Goal: Task Accomplishment & Management: Use online tool/utility

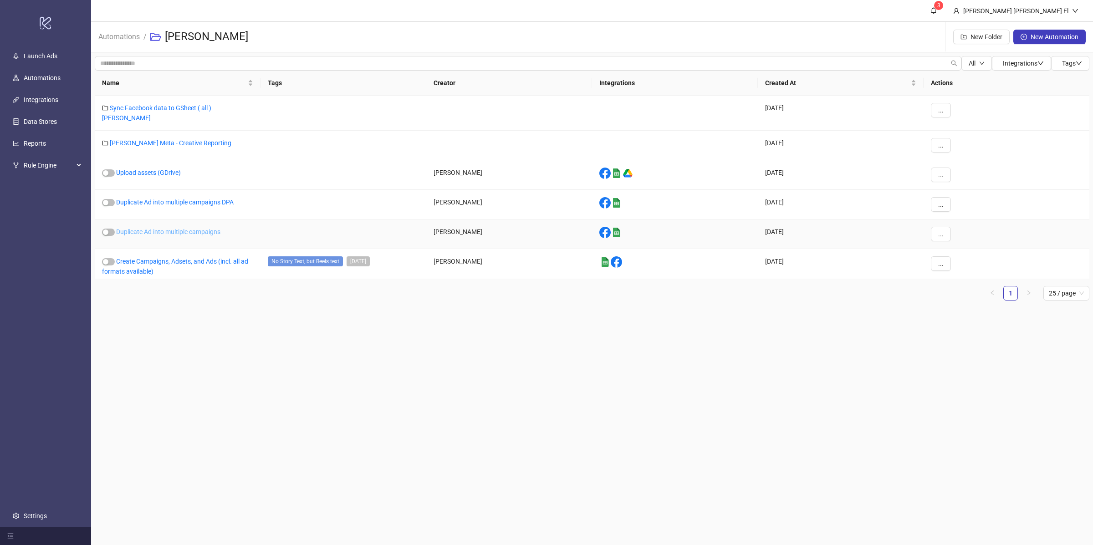
click at [182, 228] on link "Duplicate Ad into multiple campaigns" at bounding box center [168, 231] width 104 height 7
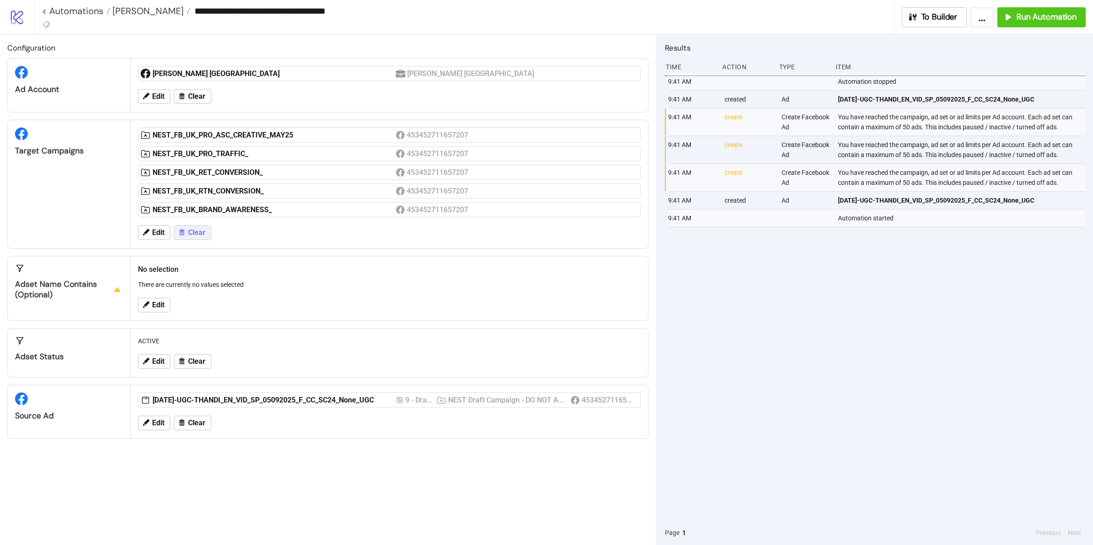
click at [188, 235] on button "Clear" at bounding box center [192, 232] width 37 height 15
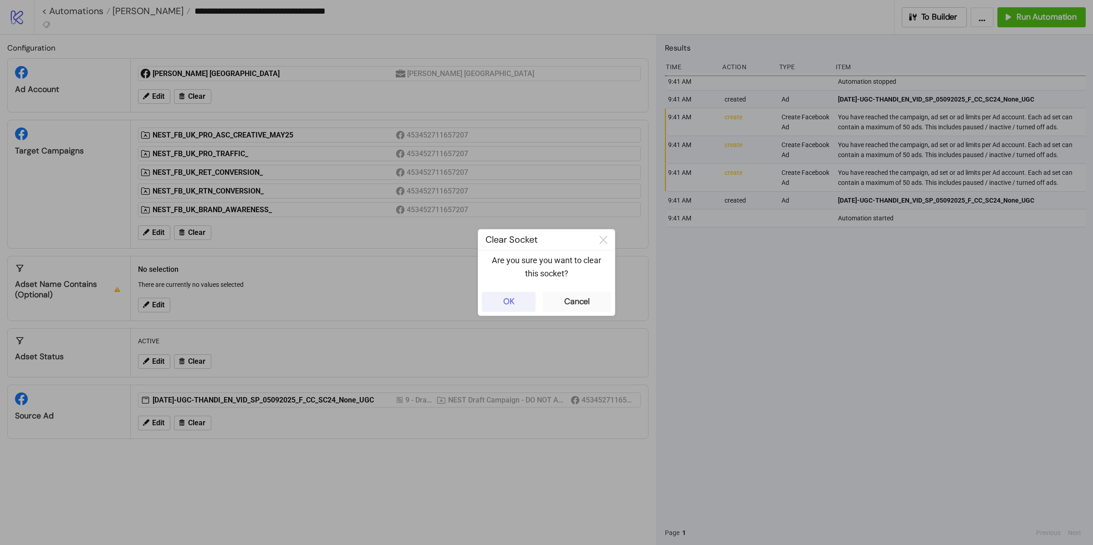
click at [515, 300] on button "OK" at bounding box center [509, 302] width 54 height 20
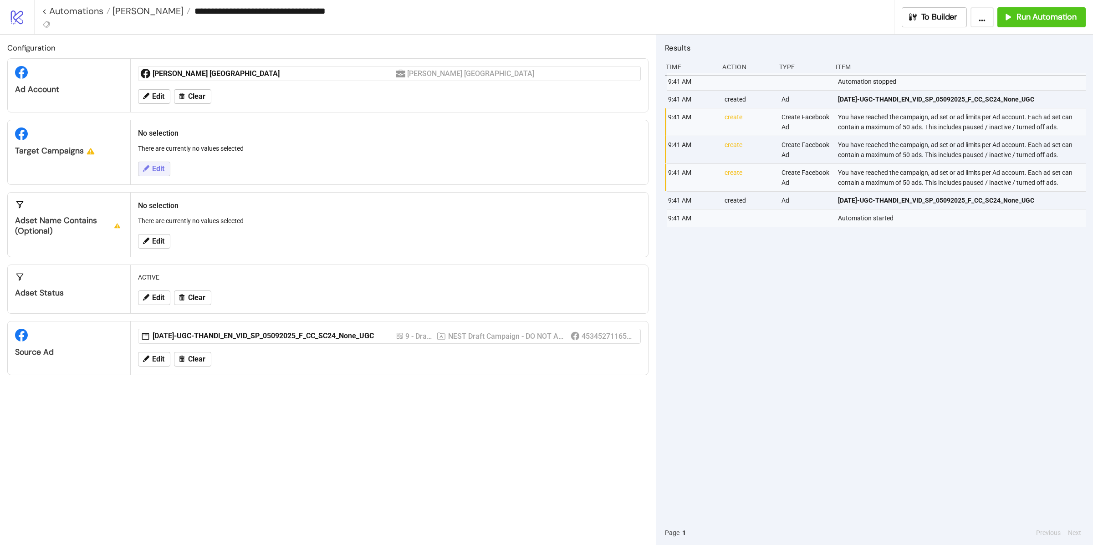
click at [158, 171] on span "Edit" at bounding box center [158, 169] width 12 height 8
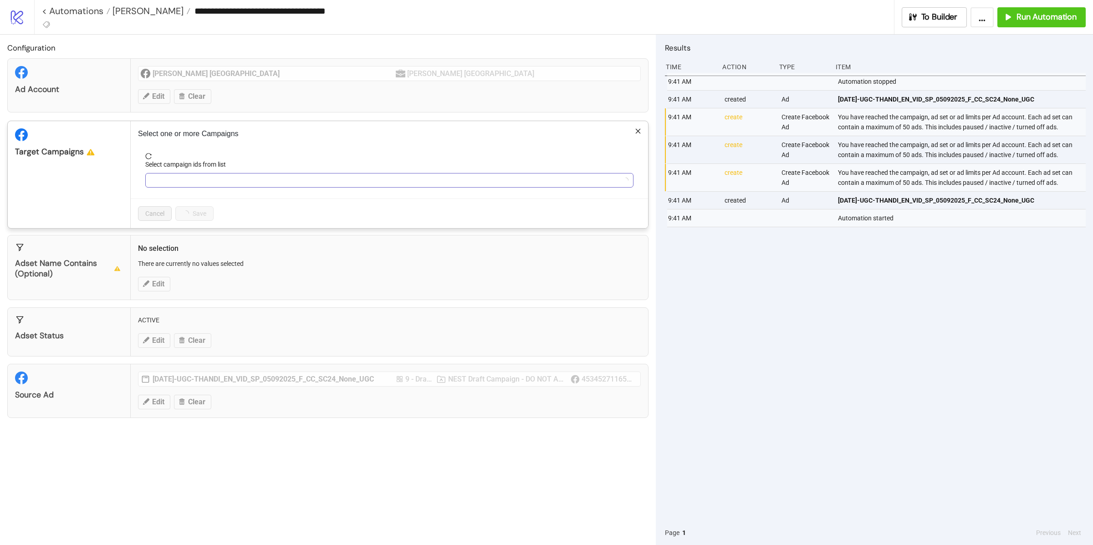
click at [218, 177] on div at bounding box center [384, 180] width 475 height 13
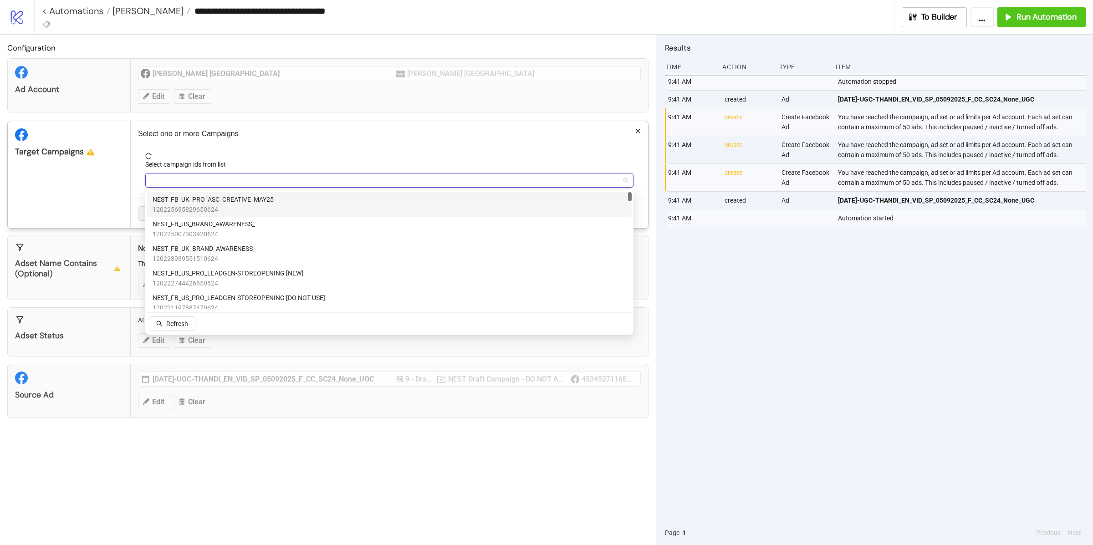
click at [247, 203] on span "NEST_FB_UK_PRO_ASC_CREATIVE_MAY25" at bounding box center [212, 199] width 121 height 10
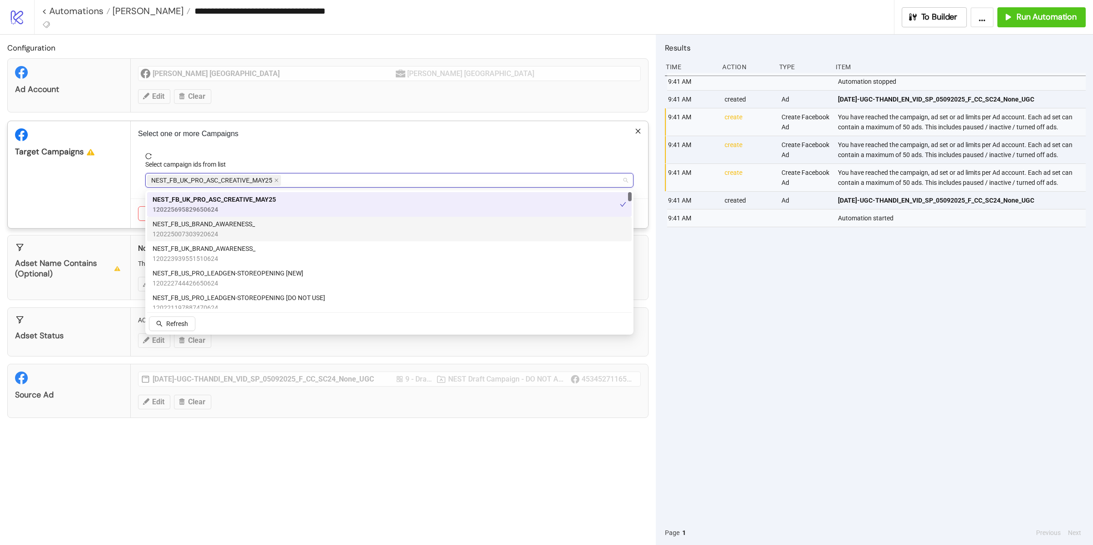
click at [101, 210] on div "Target Campaigns" at bounding box center [69, 174] width 123 height 107
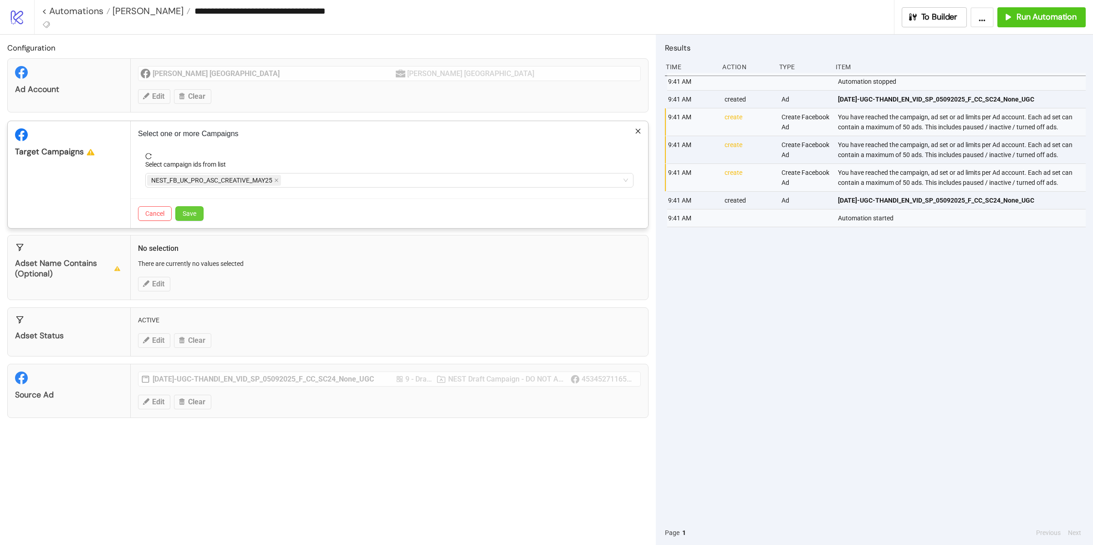
click at [183, 213] on span "Save" at bounding box center [190, 213] width 14 height 7
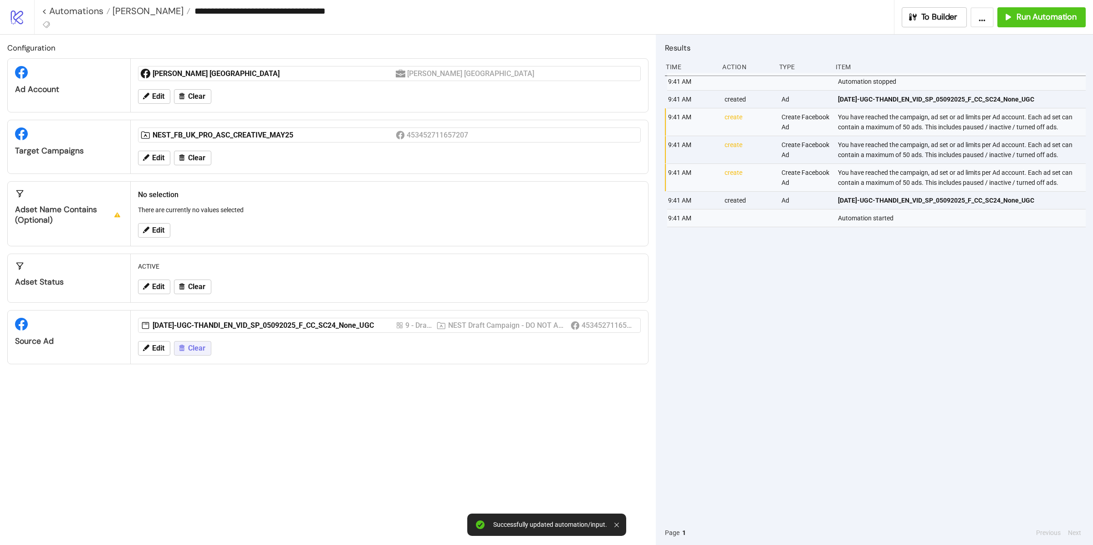
click at [193, 350] on span "Clear" at bounding box center [196, 348] width 17 height 8
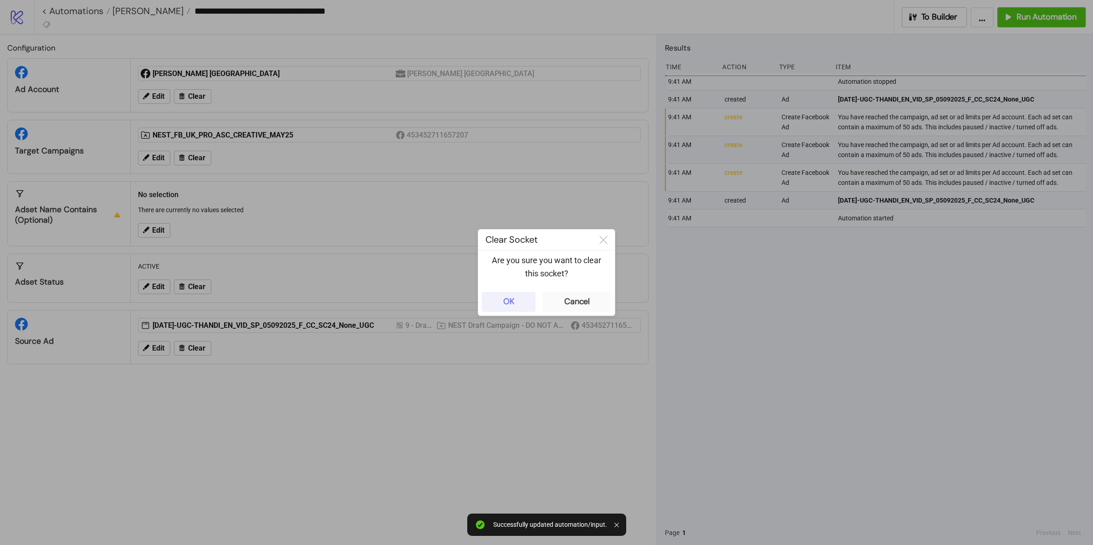
click at [515, 293] on button "OK" at bounding box center [509, 302] width 54 height 20
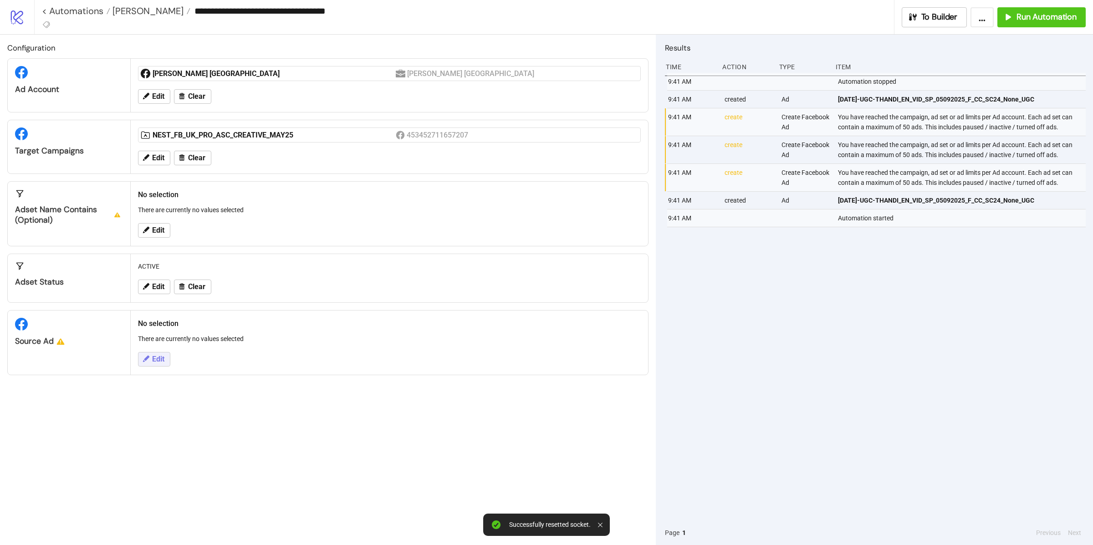
click at [170, 356] on button "Edit" at bounding box center [154, 359] width 32 height 15
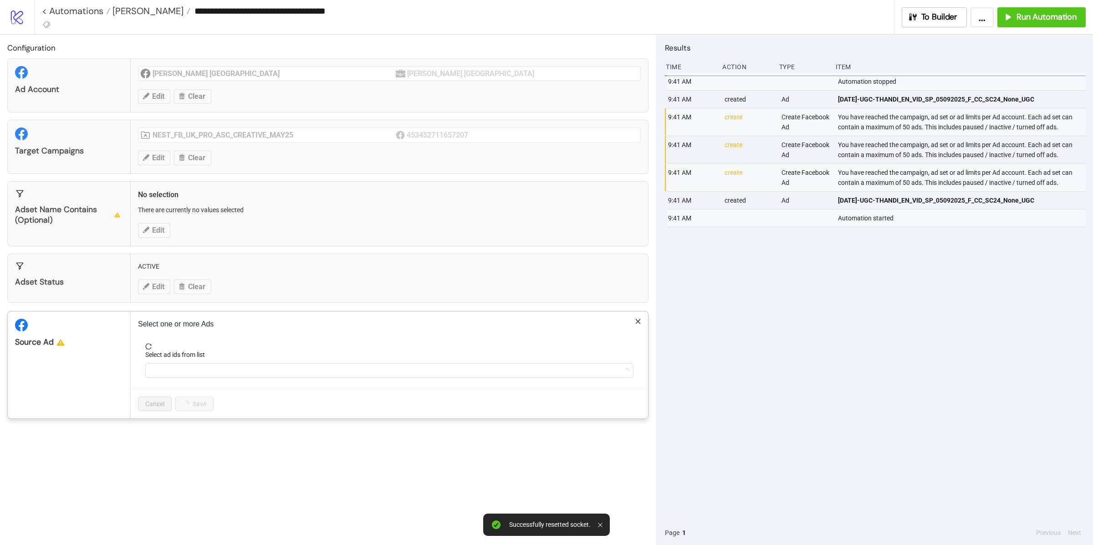
click at [204, 362] on div "Select ad ids from list" at bounding box center [389, 357] width 488 height 14
click at [204, 371] on div at bounding box center [384, 370] width 475 height 13
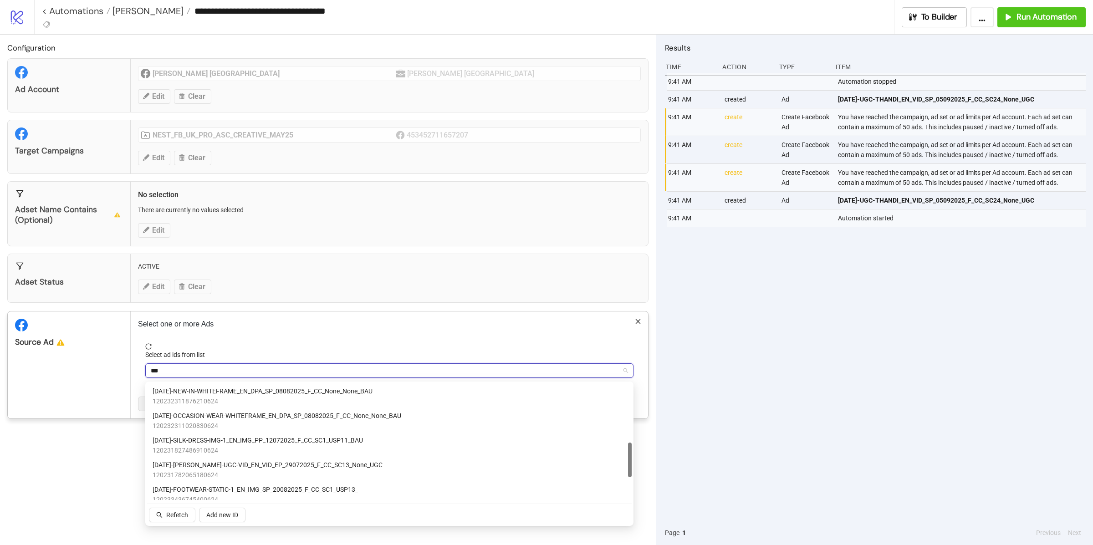
scroll to position [301, 0]
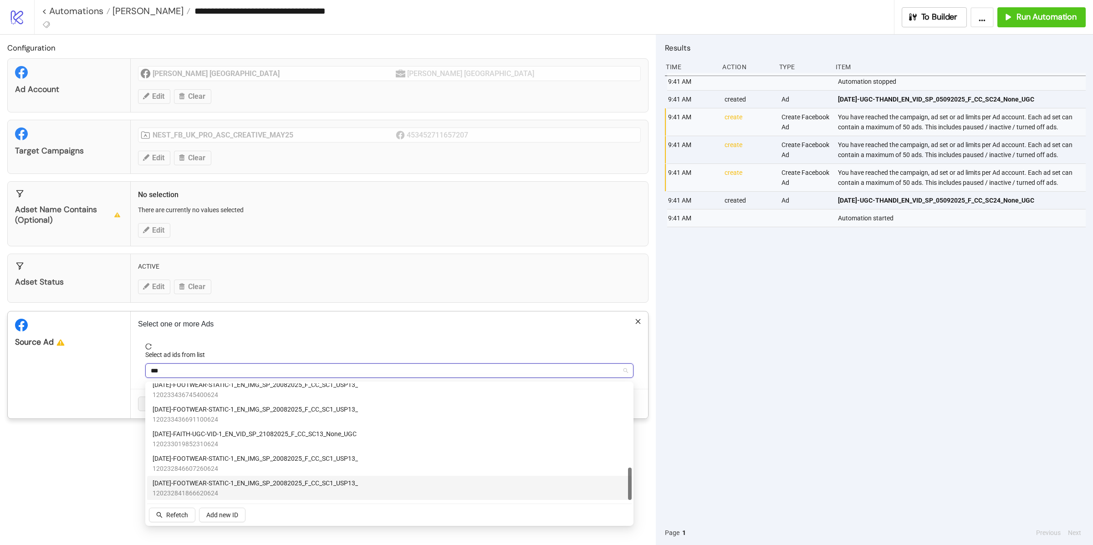
click at [218, 488] on span "120232841866620624" at bounding box center [254, 493] width 205 height 10
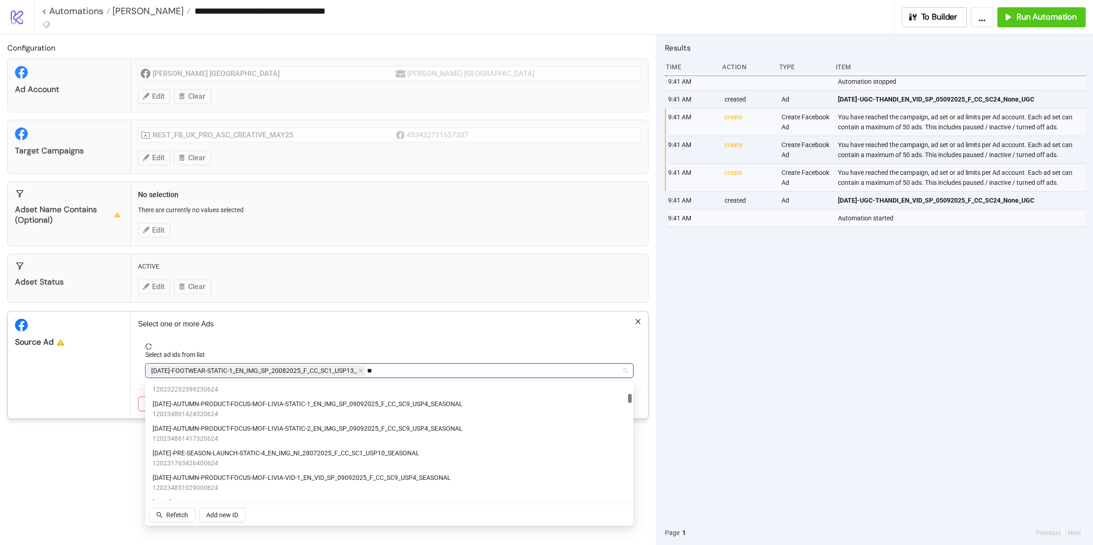
type input "*"
type input "***"
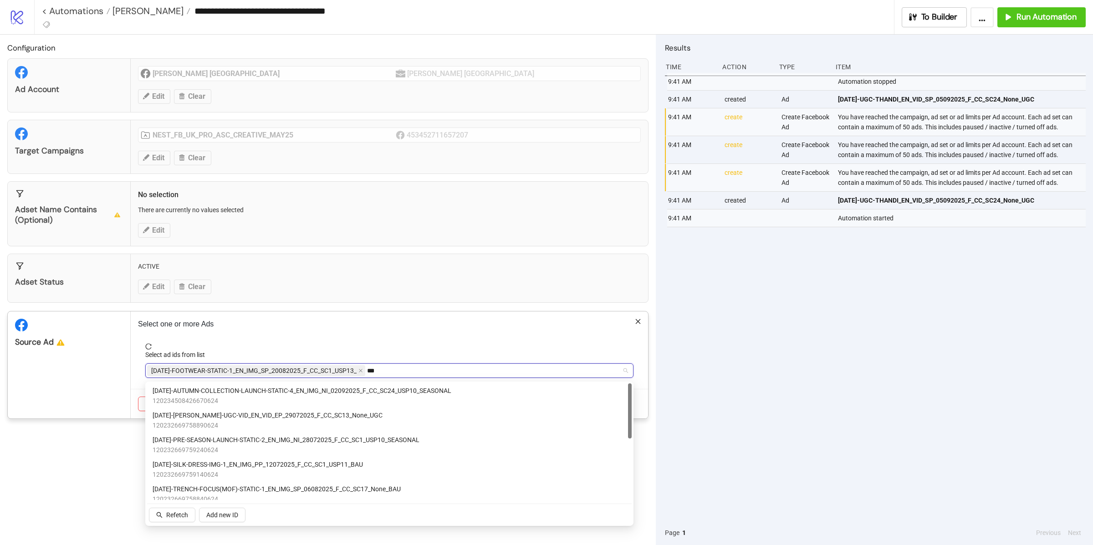
scroll to position [129, 0]
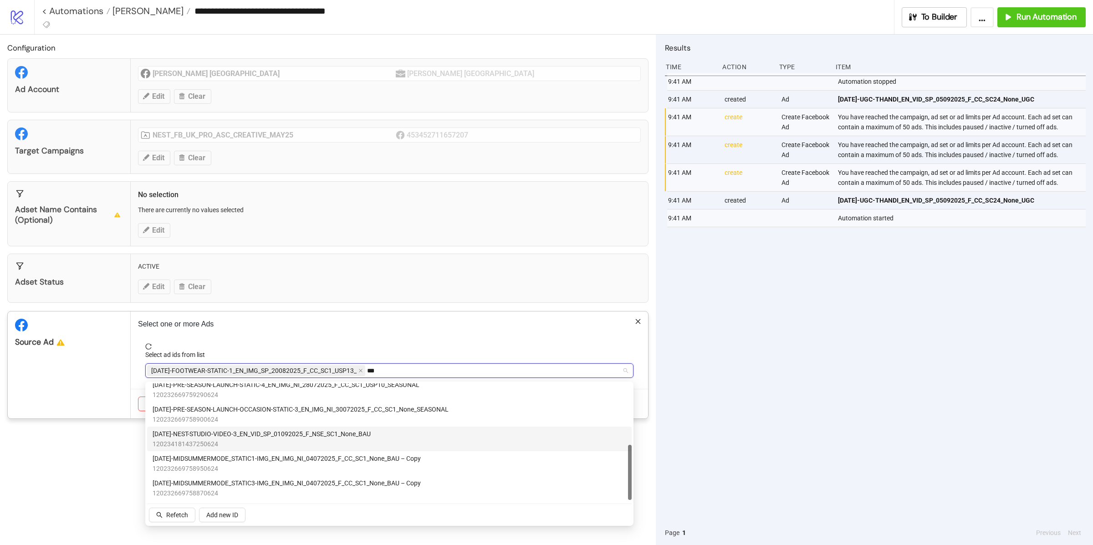
click at [247, 445] on span "120234181437250624" at bounding box center [261, 444] width 218 height 10
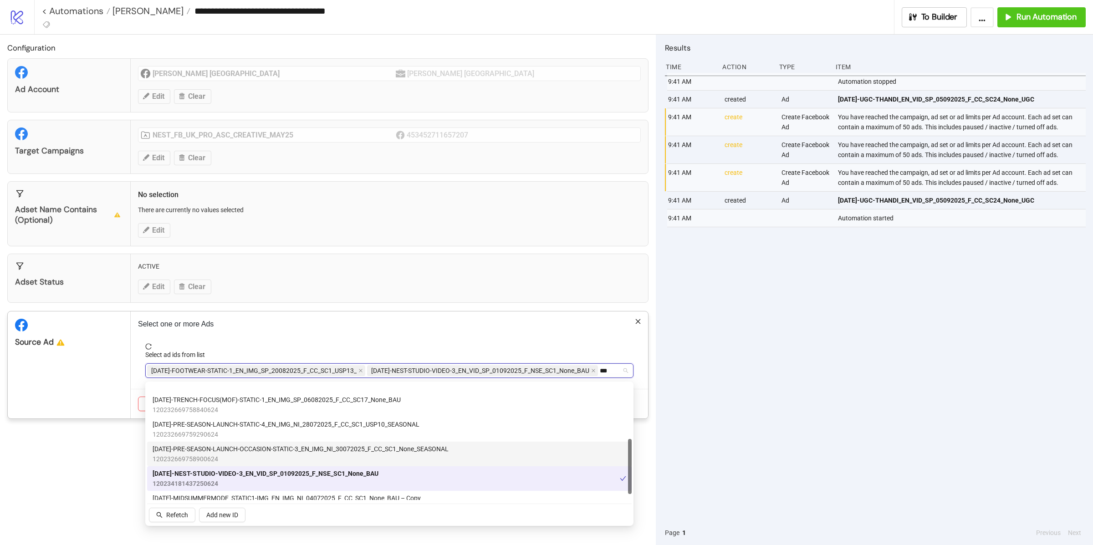
scroll to position [0, 0]
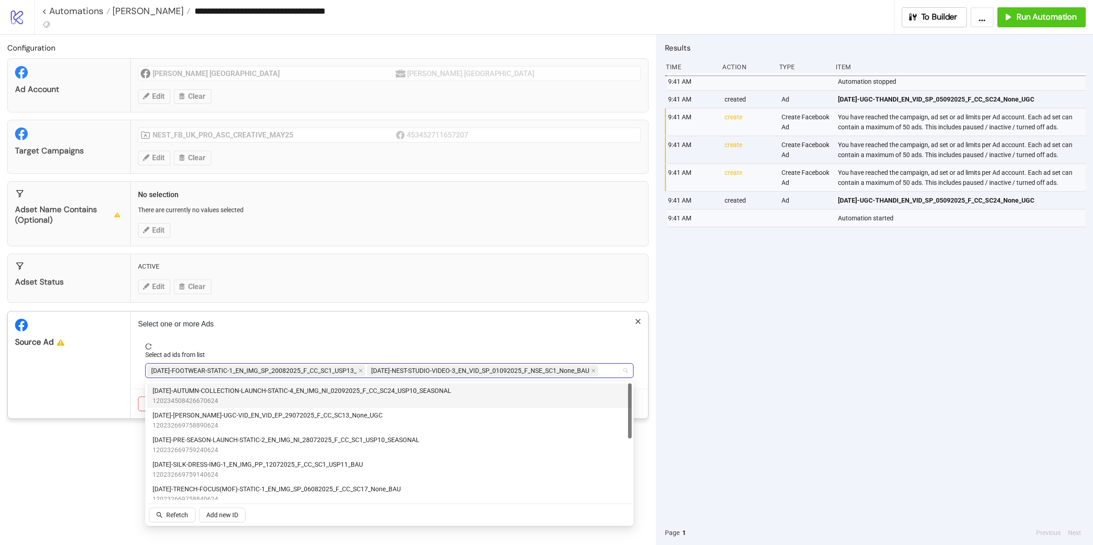
click at [100, 351] on div "Source Ad" at bounding box center [69, 364] width 123 height 107
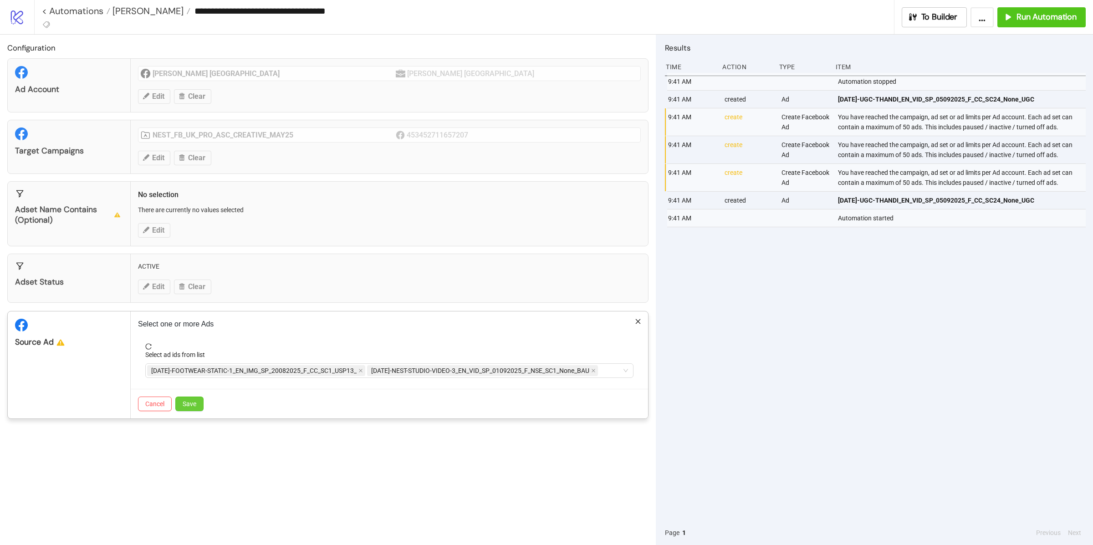
click at [192, 401] on span "Save" at bounding box center [190, 403] width 14 height 7
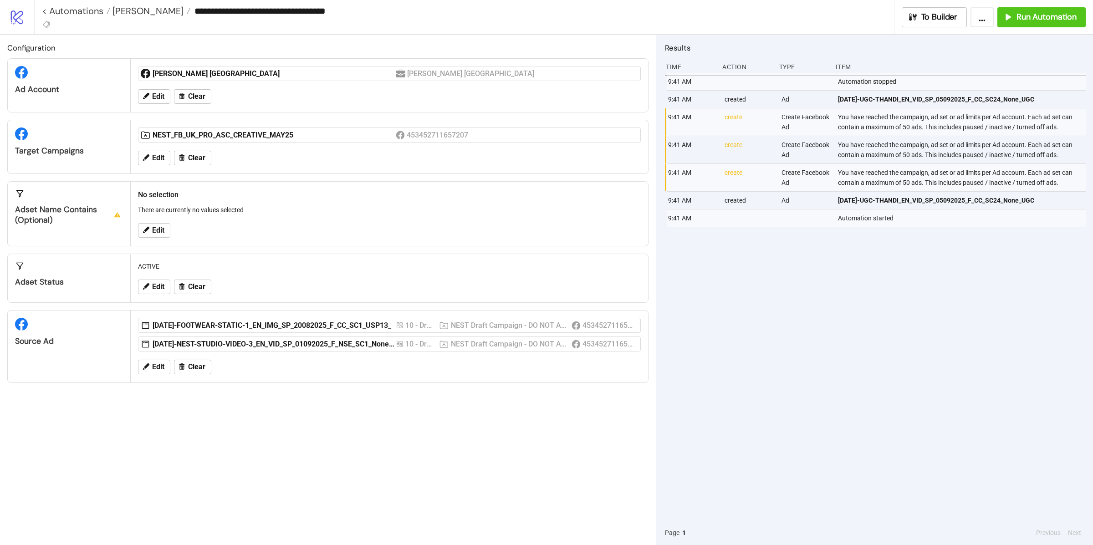
click at [1033, 27] on div "**********" at bounding box center [563, 17] width 1058 height 34
click at [1033, 26] on div "**********" at bounding box center [563, 17] width 1058 height 34
click at [1032, 26] on button "Run Automation" at bounding box center [1041, 17] width 88 height 20
